Goal: Task Accomplishment & Management: Use online tool/utility

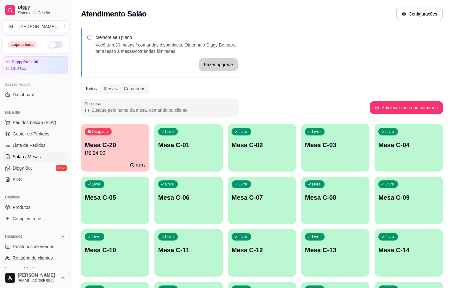
scroll to position [29, 0]
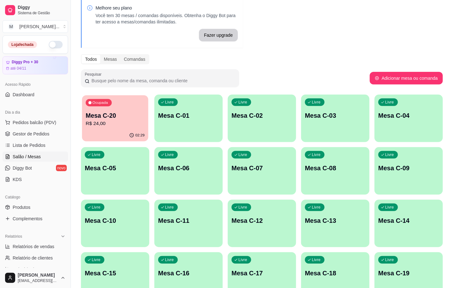
click at [130, 120] on div "Mesa C-20 R$ 24,00" at bounding box center [115, 119] width 59 height 16
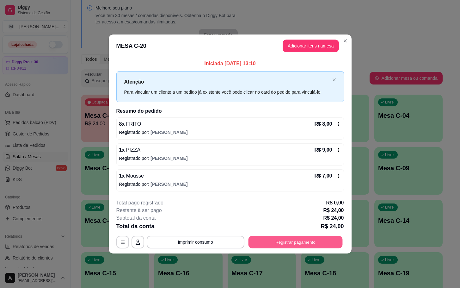
click at [264, 247] on button "Registrar pagamento" at bounding box center [295, 242] width 94 height 12
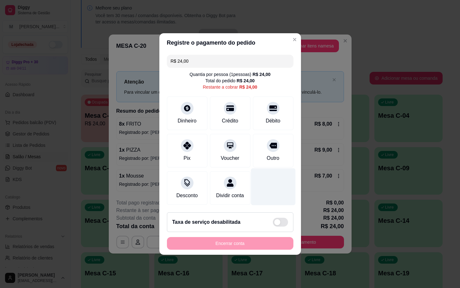
click at [265, 168] on div at bounding box center [273, 186] width 45 height 37
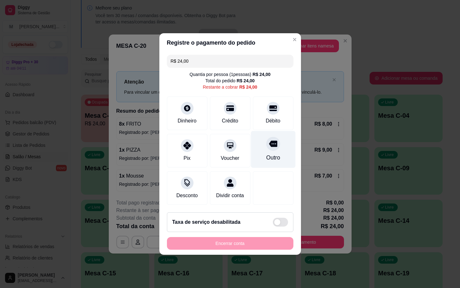
click at [267, 158] on div "Outro" at bounding box center [273, 149] width 45 height 37
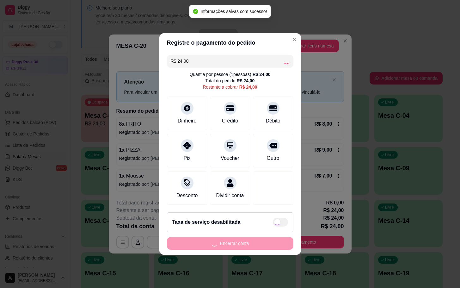
type input "R$ 0,00"
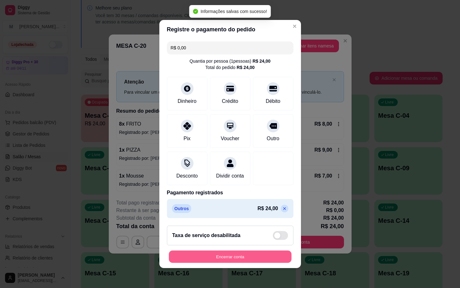
click at [277, 262] on button "Encerrar conta" at bounding box center [230, 256] width 123 height 12
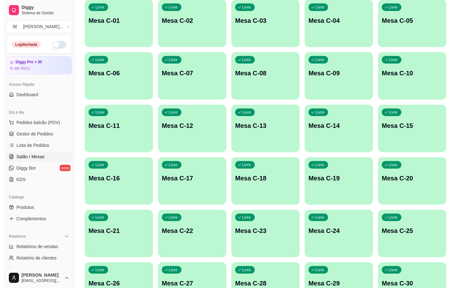
scroll to position [172, 0]
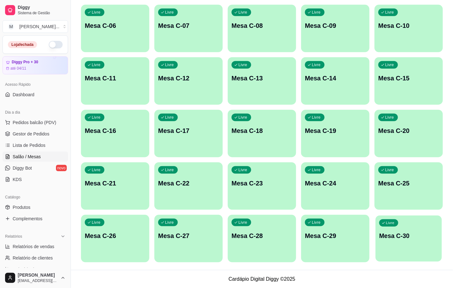
click at [426, 239] on p "Mesa C-30" at bounding box center [408, 235] width 59 height 9
click at [387, 130] on p "Mesa C-20" at bounding box center [408, 130] width 59 height 9
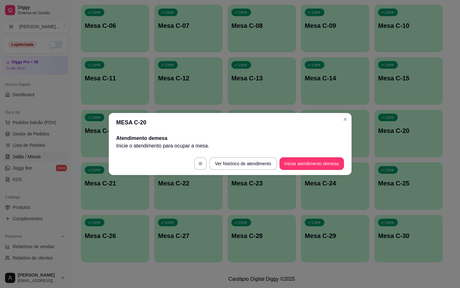
drag, startPoint x: 309, startPoint y: 154, endPoint x: 314, endPoint y: 159, distance: 6.9
click at [310, 155] on footer "Ver histórico de atendimento Iniciar atendimento de mesa" at bounding box center [230, 163] width 243 height 23
click at [314, 159] on button "Iniciar atendimento de mesa" at bounding box center [311, 163] width 63 height 12
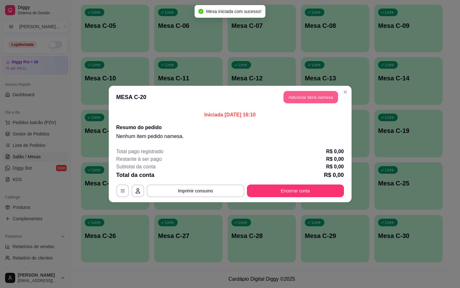
click at [313, 103] on button "Adicionar itens na mesa" at bounding box center [311, 97] width 54 height 12
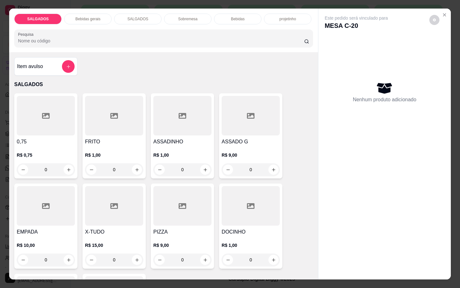
click at [124, 170] on input "0" at bounding box center [113, 169] width 35 height 13
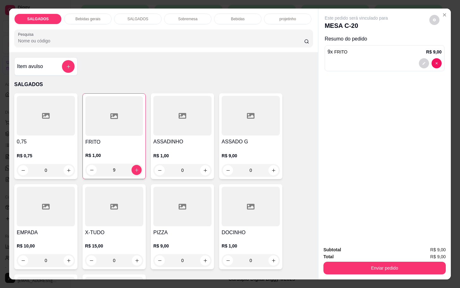
type input "9"
click at [203, 168] on icon "increase-product-quantity" at bounding box center [205, 170] width 5 height 5
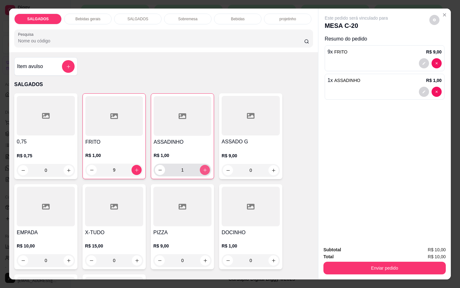
click at [203, 168] on icon "increase-product-quantity" at bounding box center [205, 170] width 5 height 5
type input "2"
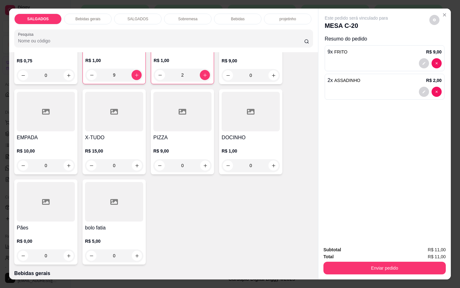
scroll to position [142, 0]
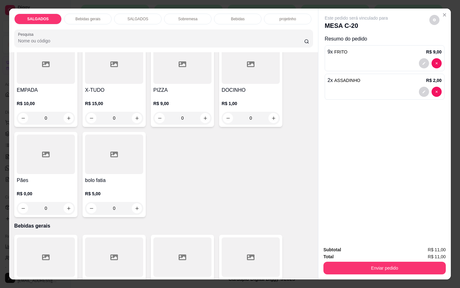
click at [247, 257] on icon at bounding box center [251, 257] width 8 height 8
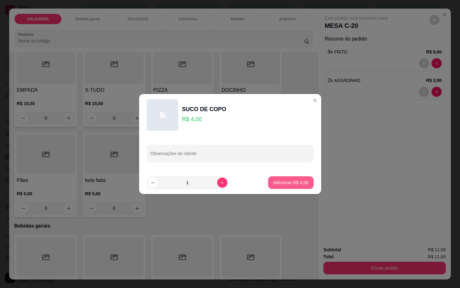
click at [277, 183] on p "Adicionar R$ 4,00" at bounding box center [290, 182] width 35 height 6
type input "1"
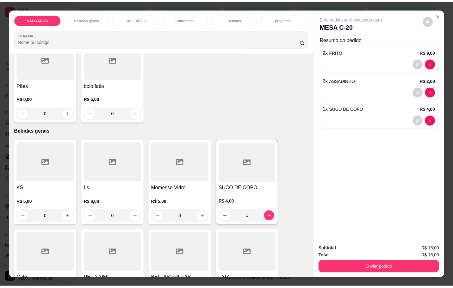
scroll to position [332, 0]
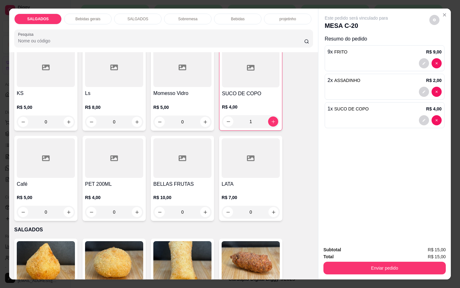
click at [30, 167] on div at bounding box center [46, 158] width 58 height 40
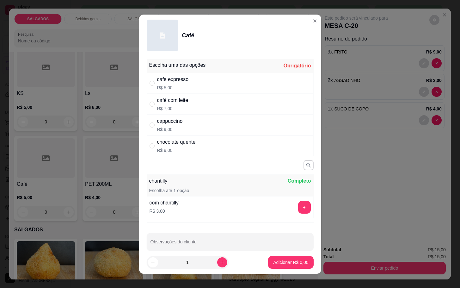
click at [197, 86] on div "cafe expresso R$ 5,00" at bounding box center [230, 83] width 167 height 21
radio input "true"
click at [286, 265] on p "Adicionar R$ 5,00" at bounding box center [291, 262] width 34 height 6
type input "1"
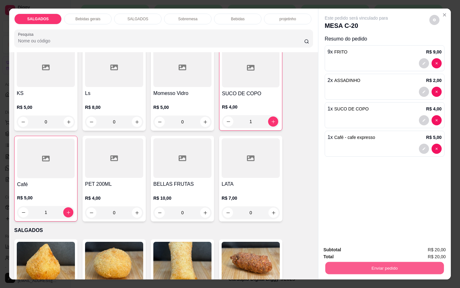
click at [359, 263] on button "Enviar pedido" at bounding box center [384, 267] width 119 height 12
click at [429, 249] on button "Enviar pedido" at bounding box center [428, 249] width 36 height 12
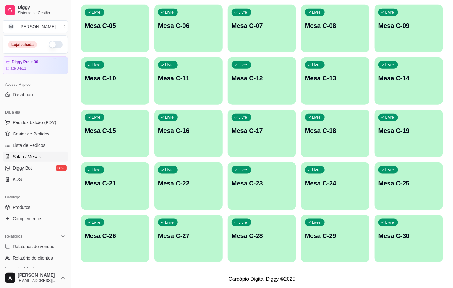
scroll to position [0, 0]
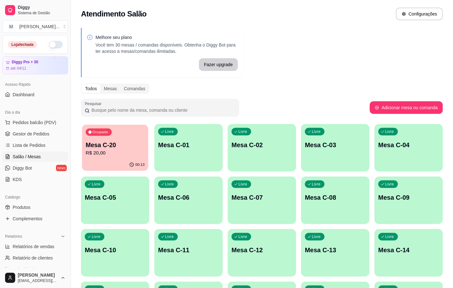
click at [126, 143] on p "Mesa C-20" at bounding box center [115, 145] width 59 height 9
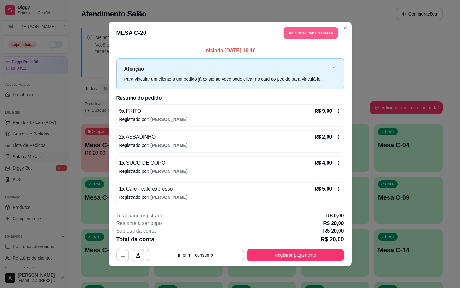
click at [295, 38] on button "Adicionar itens na mesa" at bounding box center [311, 33] width 54 height 12
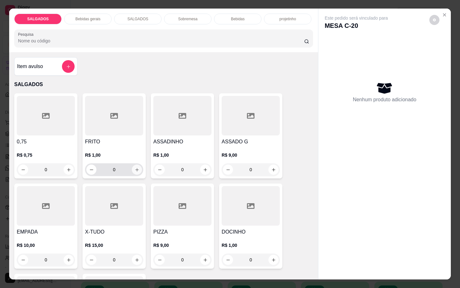
click at [135, 169] on icon "increase-product-quantity" at bounding box center [137, 169] width 5 height 5
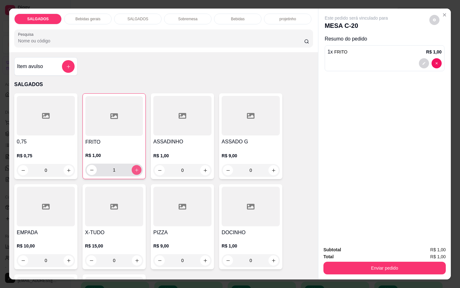
click at [136, 169] on button "increase-product-quantity" at bounding box center [137, 170] width 10 height 10
type input "2"
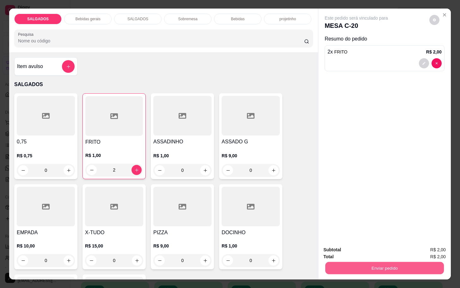
click at [408, 261] on button "Enviar pedido" at bounding box center [384, 267] width 119 height 12
click at [436, 245] on button "Enviar pedido" at bounding box center [428, 249] width 36 height 12
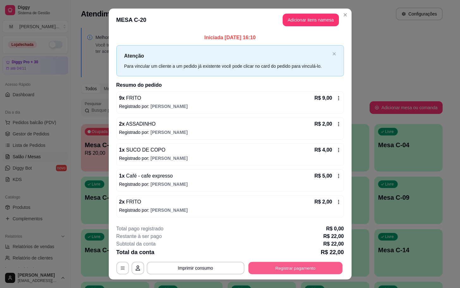
click at [310, 273] on button "Registrar pagamento" at bounding box center [295, 267] width 94 height 12
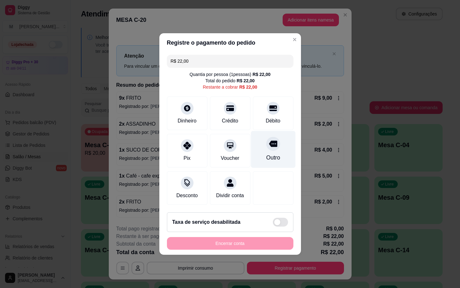
click at [271, 153] on div "Outro" at bounding box center [273, 157] width 14 height 8
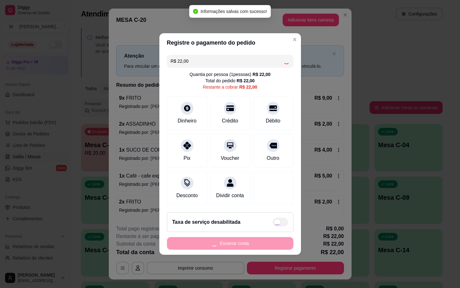
type input "R$ 0,00"
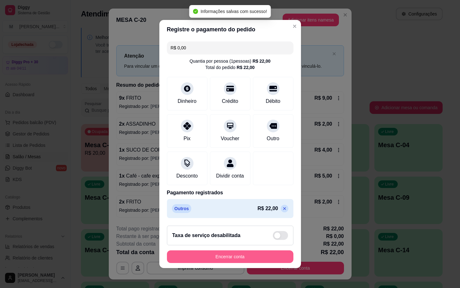
click at [282, 257] on div "Encerrar conta" at bounding box center [230, 256] width 126 height 13
click at [270, 260] on button "Encerrar conta" at bounding box center [230, 256] width 123 height 12
